Goal: Information Seeking & Learning: Learn about a topic

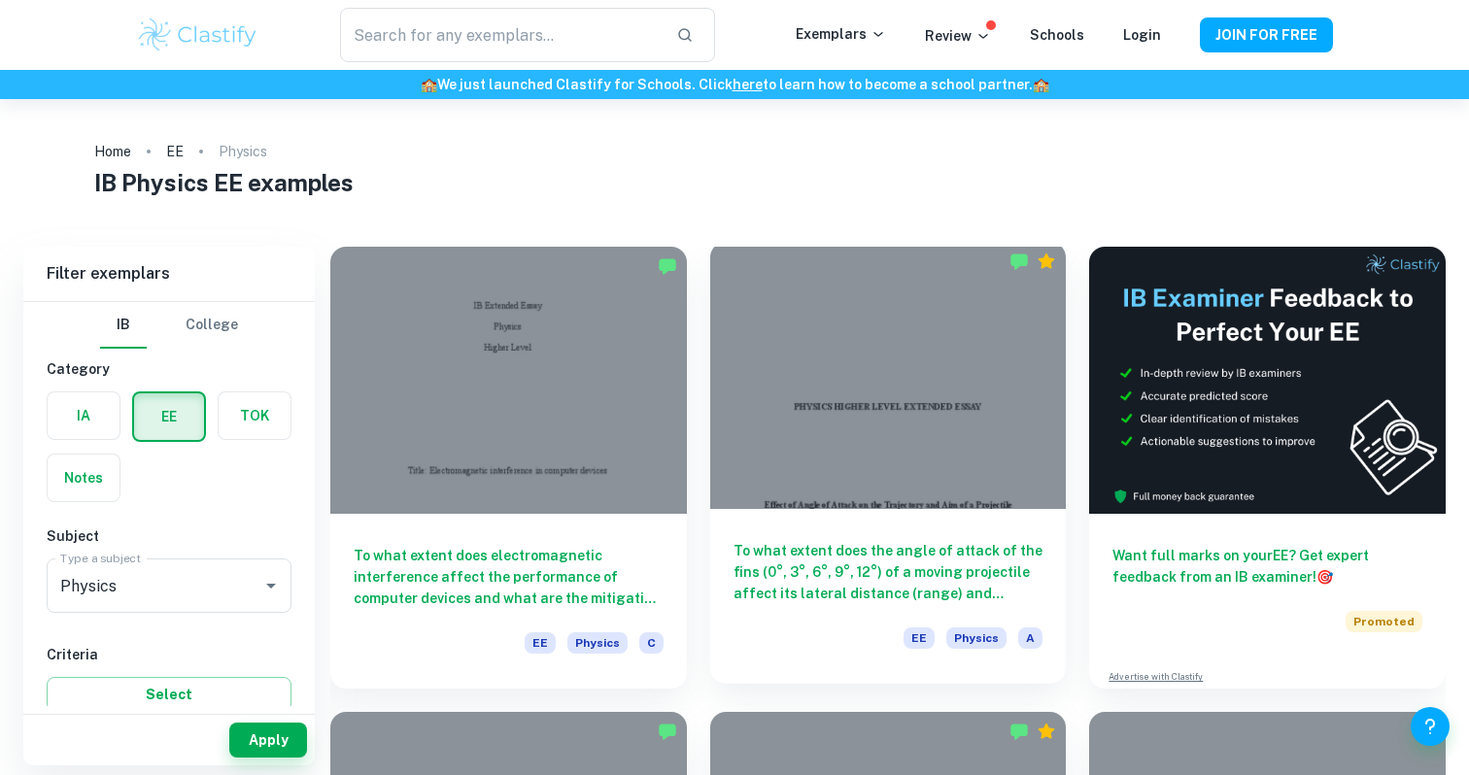
click at [879, 535] on div "To what extent does the angle of attack of the fins (0°, 3°, 6°, 9°, 12°) of a …" at bounding box center [888, 596] width 356 height 175
click at [828, 528] on div "To what extent does the angle of attack of the fins (0°, 3°, 6°, 9°, 12°) of a …" at bounding box center [888, 596] width 356 height 175
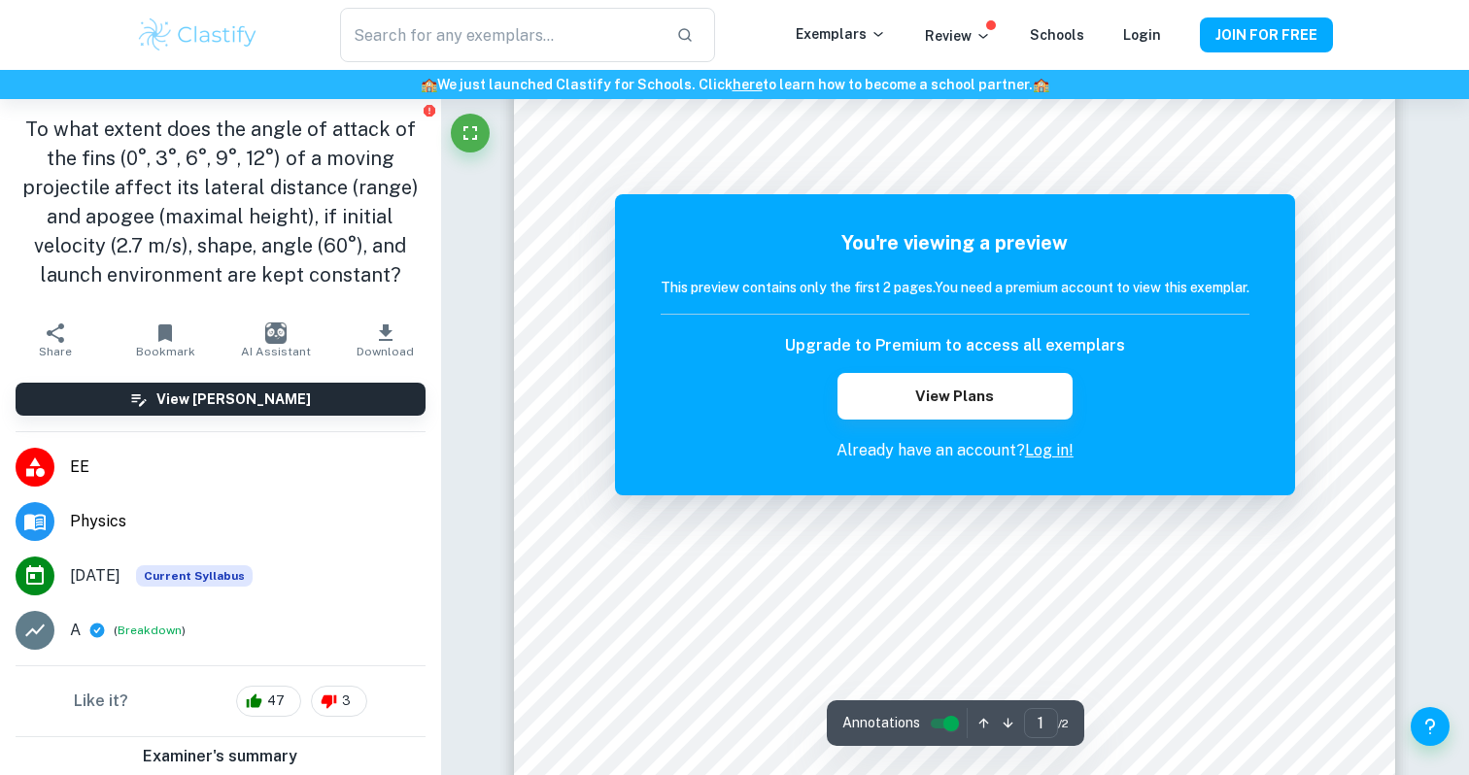
scroll to position [394, 0]
